Goal: Information Seeking & Learning: Learn about a topic

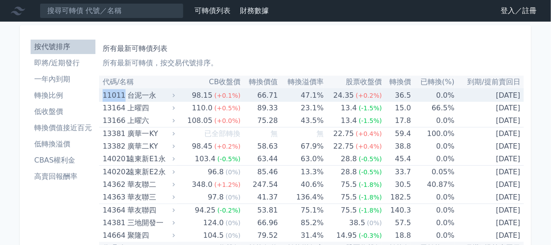
drag, startPoint x: 99, startPoint y: 96, endPoint x: 122, endPoint y: 96, distance: 22.5
click at [122, 96] on td "11011 台泥一永" at bounding box center [138, 95] width 78 height 13
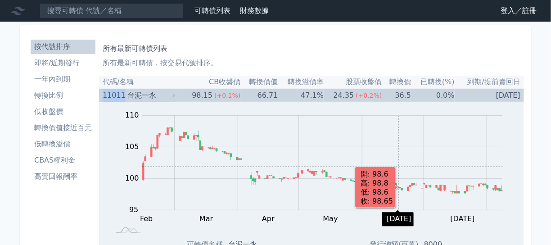
copy div "11011"
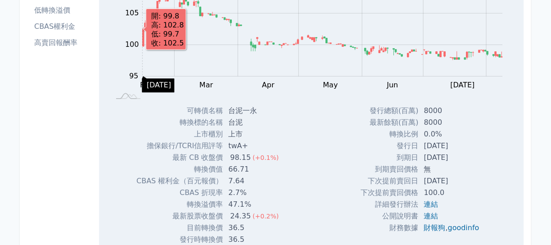
scroll to position [180, 0]
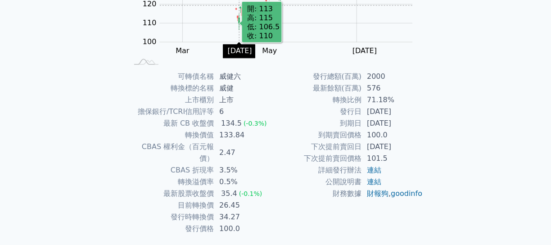
scroll to position [171, 0]
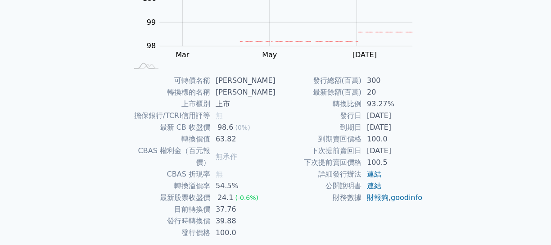
scroll to position [171, 0]
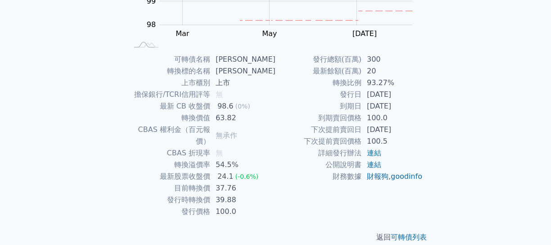
click at [391, 107] on td "2025-12-28" at bounding box center [392, 106] width 62 height 12
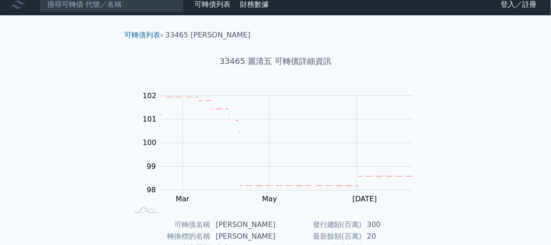
scroll to position [0, 0]
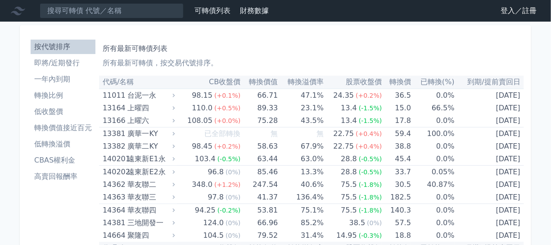
click at [77, 129] on li "轉換價值接近百元" at bounding box center [63, 127] width 65 height 11
click at [64, 181] on li "高賣回報酬率" at bounding box center [63, 176] width 65 height 11
